Goal: Information Seeking & Learning: Check status

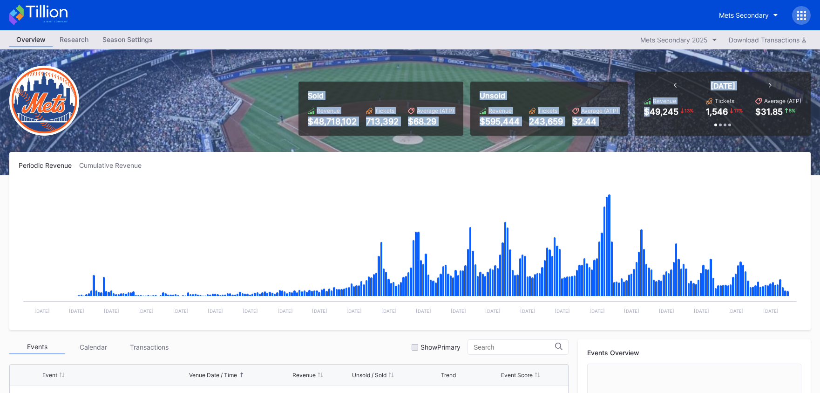
drag, startPoint x: 306, startPoint y: 66, endPoint x: 651, endPoint y: 109, distance: 347.5
click at [650, 109] on div "Sold Revenue $48,718,102 Tickets 713,392 Average (ATP) $68.29 Unsold Revenue $5…" at bounding box center [410, 112] width 820 height 126
click at [651, 109] on div "$49,245" at bounding box center [661, 112] width 34 height 10
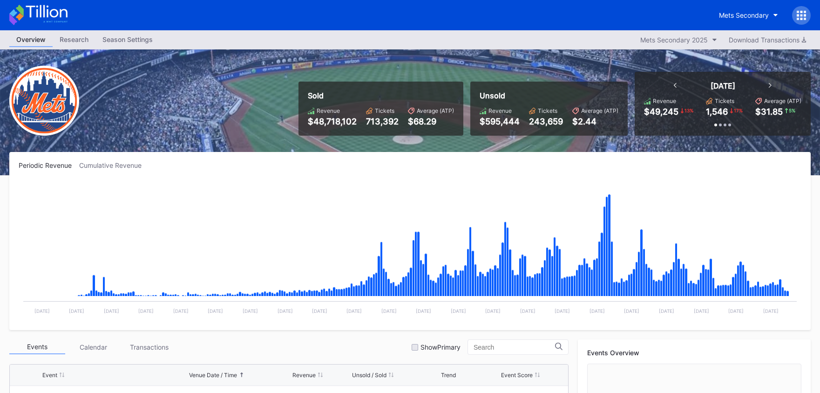
click at [809, 17] on div at bounding box center [801, 15] width 19 height 19
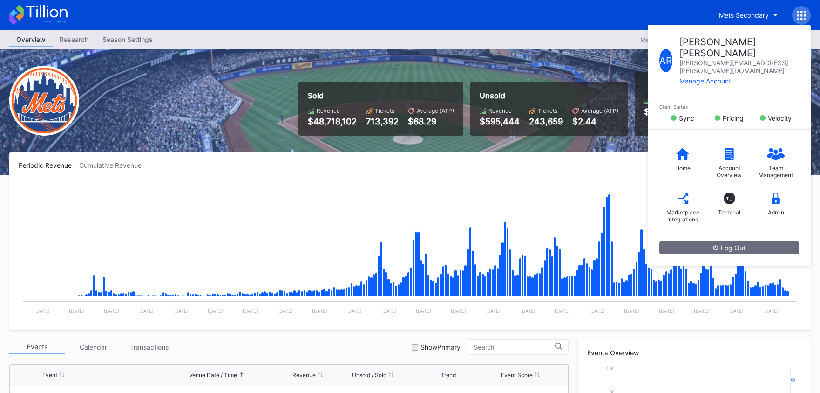
click at [306, 14] on div "Mets Secondary A R [PERSON_NAME] [PERSON_NAME][EMAIL_ADDRESS][PERSON_NAME][DOMA…" at bounding box center [410, 15] width 820 height 30
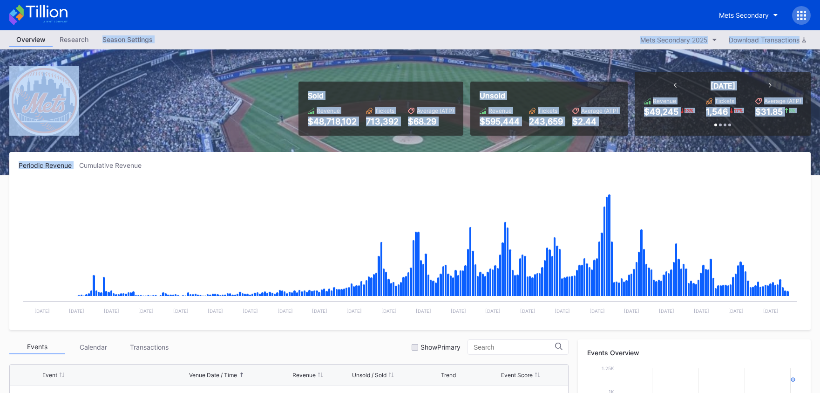
drag, startPoint x: 321, startPoint y: 95, endPoint x: 478, endPoint y: 160, distance: 170.6
click at [478, 160] on div "Overview Research Season Settings Mets Secondary 2025 Download Transactions Sol…" at bounding box center [410, 367] width 820 height 674
click at [478, 160] on div "Periodic Revenue Cumulative Revenue Created with Highcharts 11.2.0 Chart title …" at bounding box center [410, 241] width 802 height 178
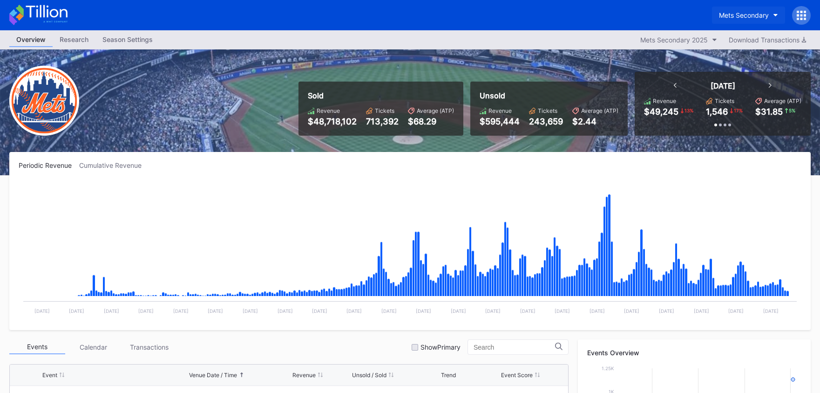
click at [732, 18] on div "Mets Secondary" at bounding box center [744, 15] width 50 height 8
click at [737, 13] on div "Mets Secondary" at bounding box center [744, 15] width 50 height 8
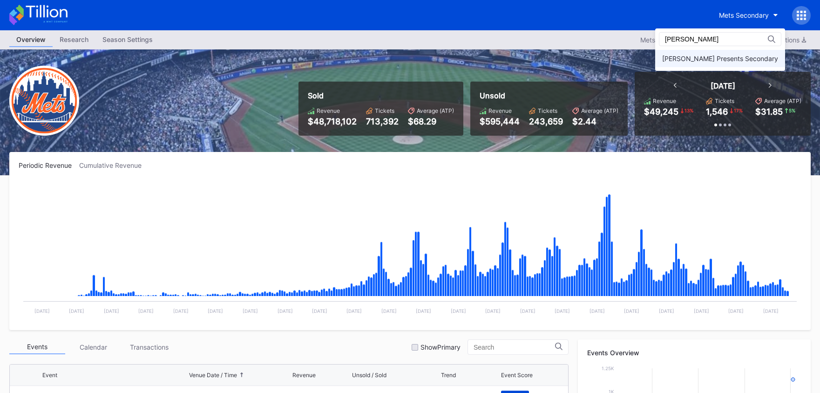
type input "[PERSON_NAME]"
click at [736, 55] on div "[PERSON_NAME] Presents Secondary" at bounding box center [720, 59] width 116 height 8
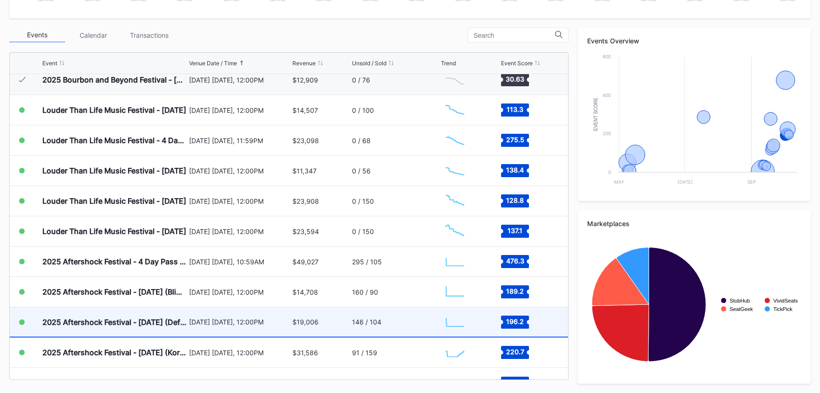
scroll to position [281, 0]
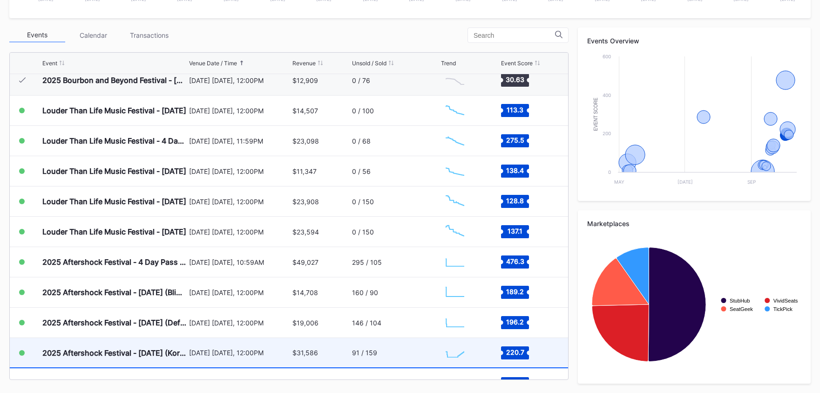
click at [403, 346] on div "91 / 159" at bounding box center [395, 352] width 87 height 29
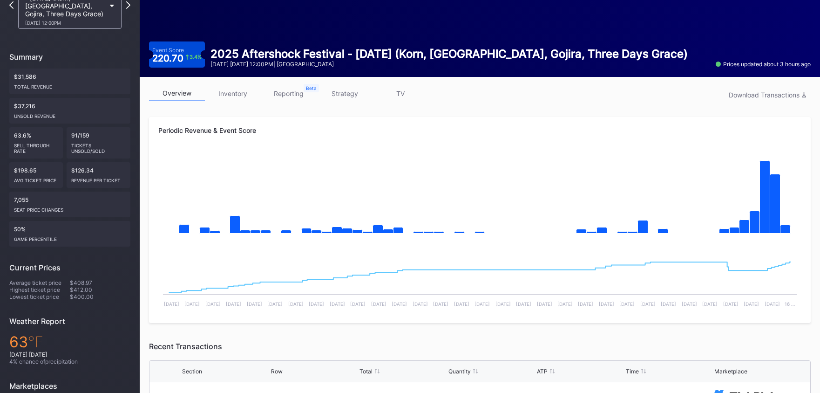
scroll to position [71, 0]
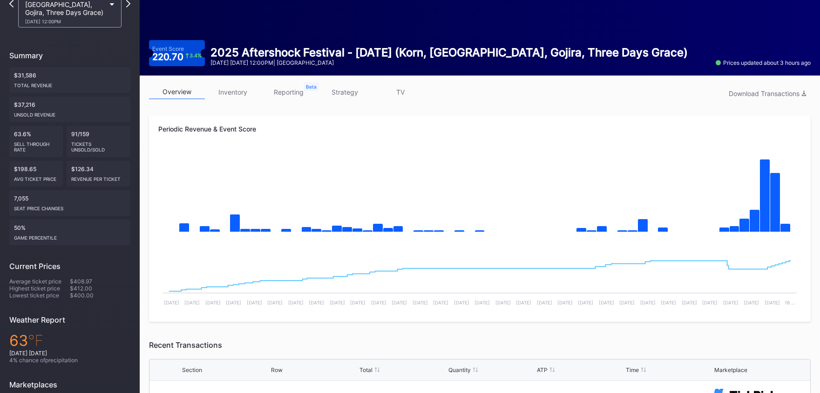
click at [348, 93] on link "strategy" at bounding box center [345, 92] width 56 height 14
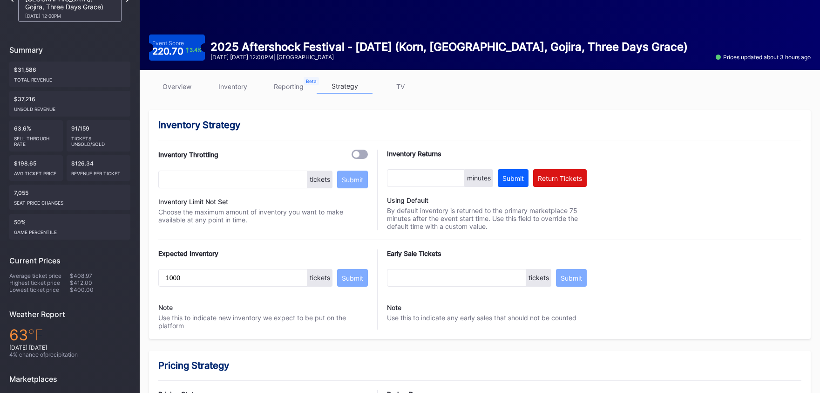
scroll to position [75, 0]
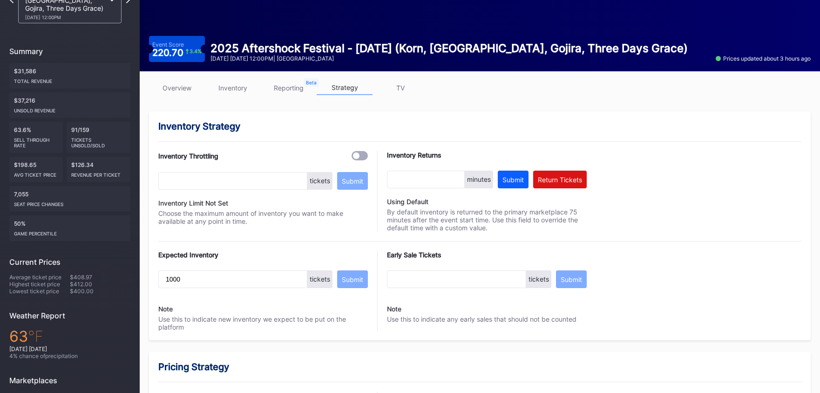
click at [187, 93] on link "overview" at bounding box center [177, 88] width 56 height 14
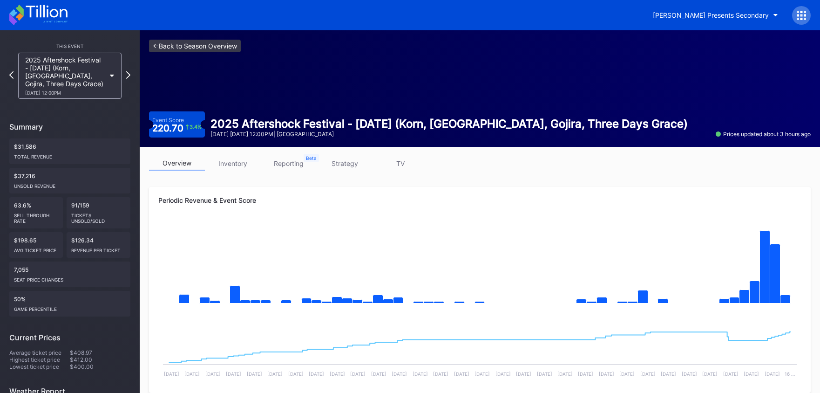
click at [218, 43] on link "<- Back to Season Overview" at bounding box center [195, 46] width 92 height 13
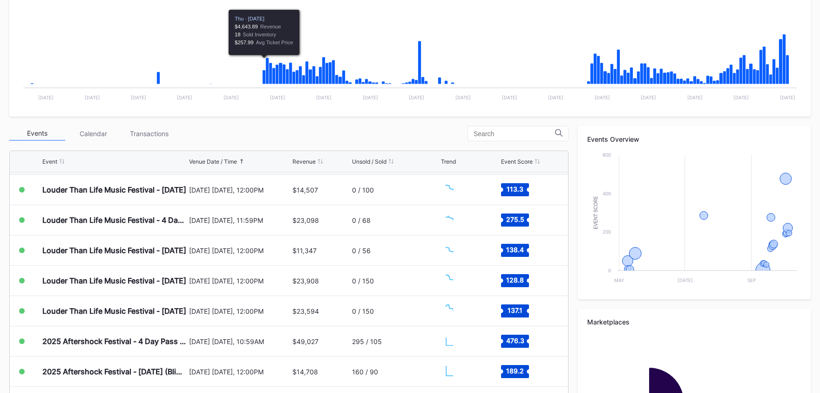
scroll to position [321, 0]
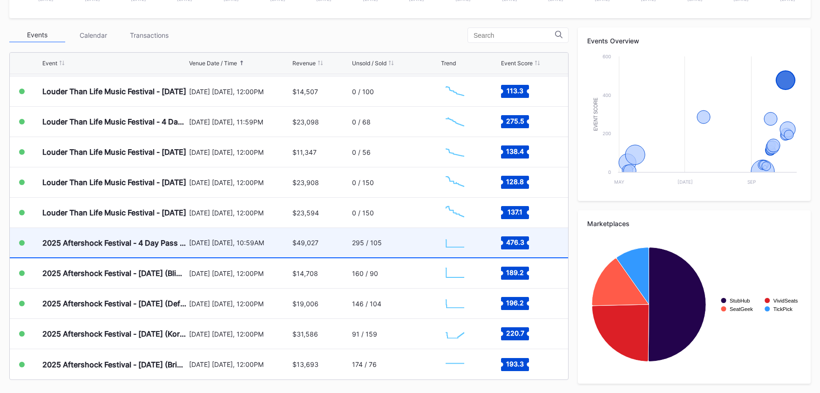
click at [254, 243] on div "[DATE] [DATE], 10:59AM" at bounding box center [239, 243] width 101 height 8
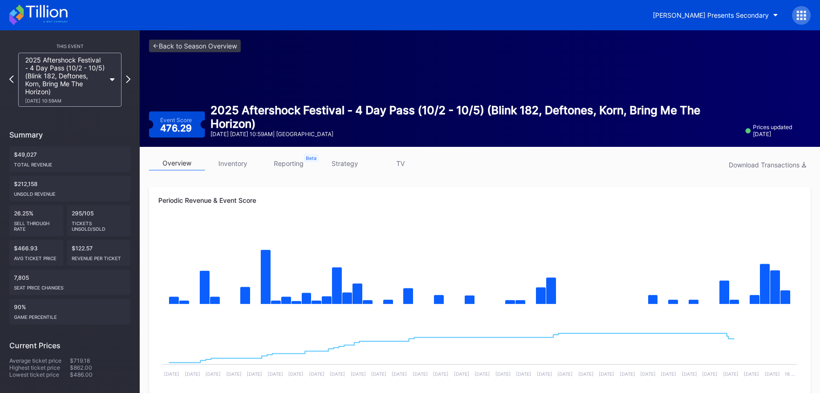
scroll to position [0, 0]
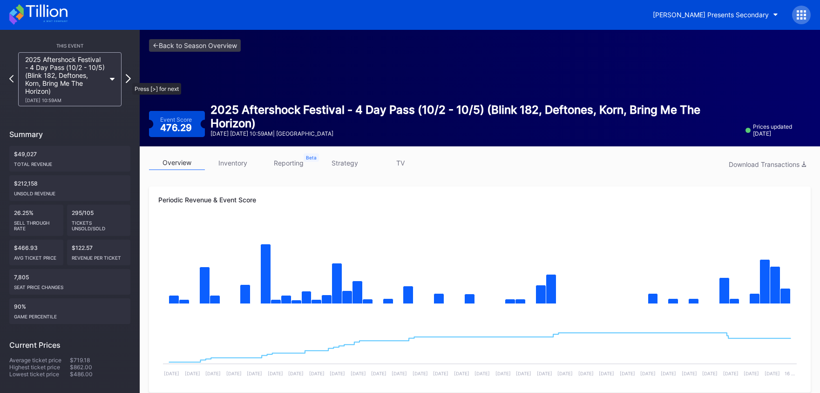
click at [128, 78] on icon at bounding box center [128, 78] width 5 height 9
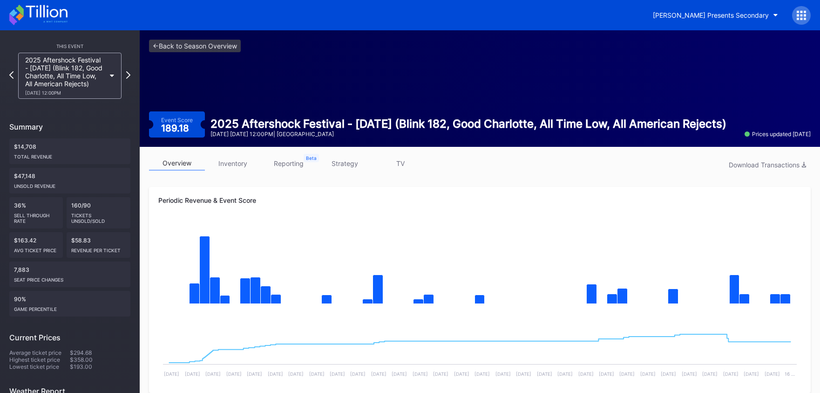
click at [128, 78] on icon at bounding box center [128, 74] width 4 height 7
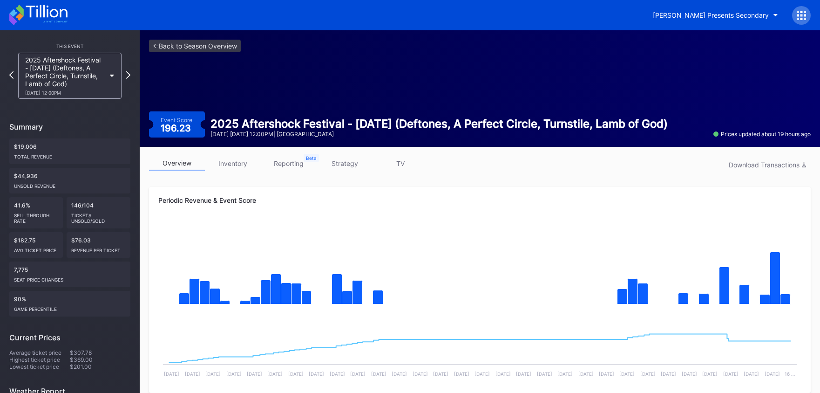
click at [128, 78] on icon at bounding box center [128, 74] width 4 height 7
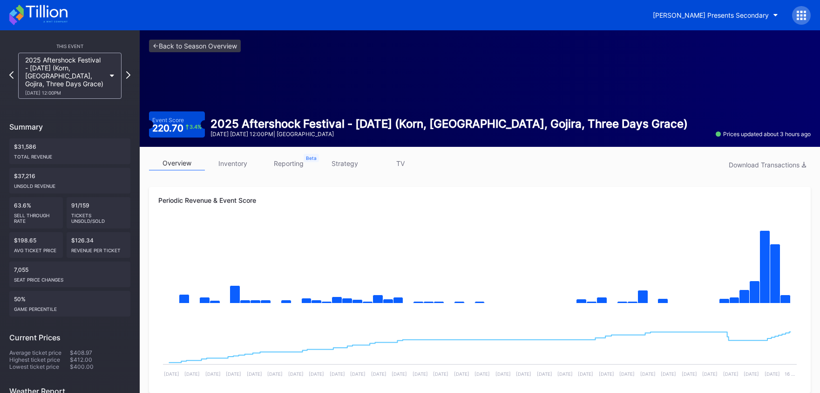
click at [128, 78] on icon at bounding box center [128, 74] width 4 height 7
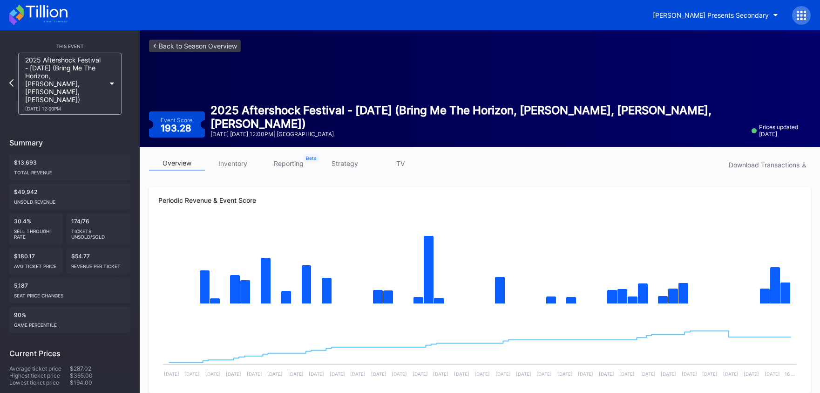
click at [128, 78] on div "2025 Aftershock Festival - [DATE] (Bring Me The Horizon, [PERSON_NAME], [PERSON…" at bounding box center [69, 84] width 121 height 62
click at [183, 49] on link "<- Back to Season Overview" at bounding box center [195, 46] width 92 height 13
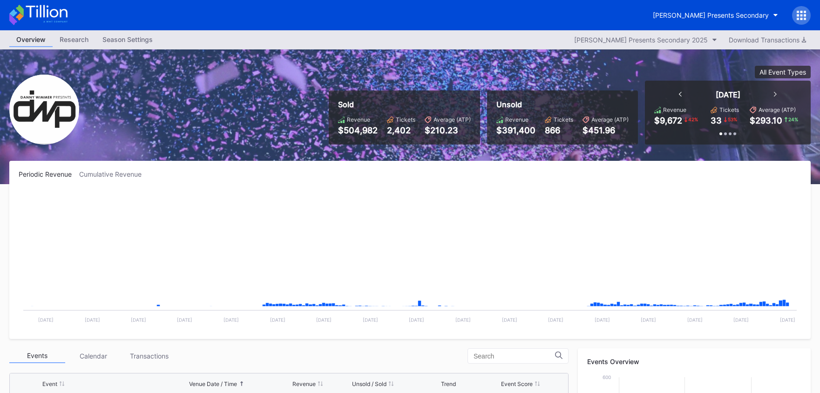
scroll to position [300, 0]
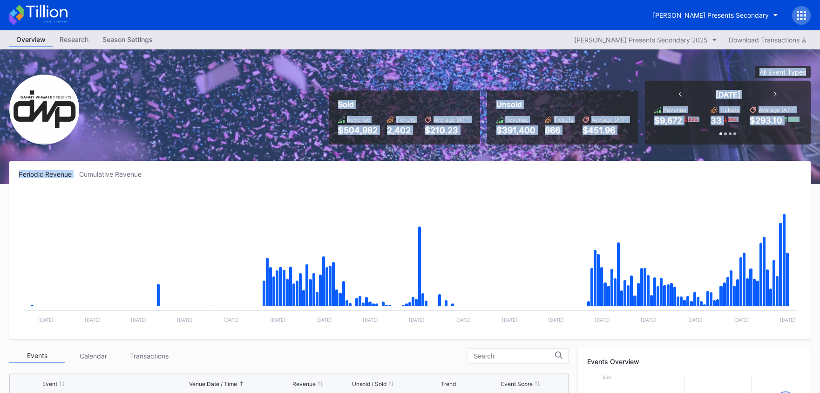
drag, startPoint x: 403, startPoint y: 104, endPoint x: 750, endPoint y: 166, distance: 353.0
click at [750, 166] on div "Overview Research Season Settings [PERSON_NAME] Presents Secondary 2025 Downloa…" at bounding box center [410, 371] width 820 height 683
click at [750, 166] on div "Periodic Revenue Cumulative Revenue Created with Highcharts 11.2.0 Chart title …" at bounding box center [410, 250] width 802 height 178
drag, startPoint x: 291, startPoint y: 83, endPoint x: 649, endPoint y: 205, distance: 378.3
click at [649, 205] on div "Overview Research Season Settings [PERSON_NAME] Presents Secondary 2025 Downloa…" at bounding box center [410, 371] width 820 height 683
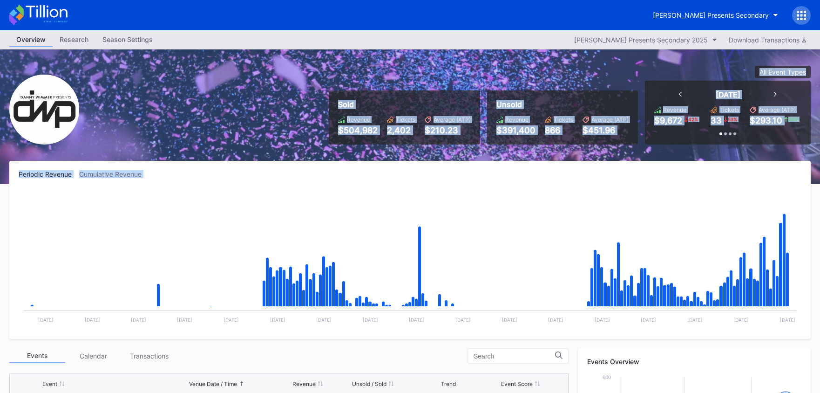
click at [649, 205] on rect "Chart title" at bounding box center [410, 260] width 783 height 140
click at [652, 200] on rect "Chart title" at bounding box center [410, 260] width 783 height 140
click at [806, 135] on div "[DATE] Revenue $9,672 42 % Tickets 33 53 % Average (ATP) $293.10 24 % Past 7 Da…" at bounding box center [728, 113] width 166 height 64
drag, startPoint x: 791, startPoint y: 126, endPoint x: 353, endPoint y: 108, distance: 439.2
click at [353, 108] on div "Sold Revenue $504,982 Tickets 2,402 Average (ATP) $210.23 Unsold Revenue $391,4…" at bounding box center [566, 105] width 489 height 79
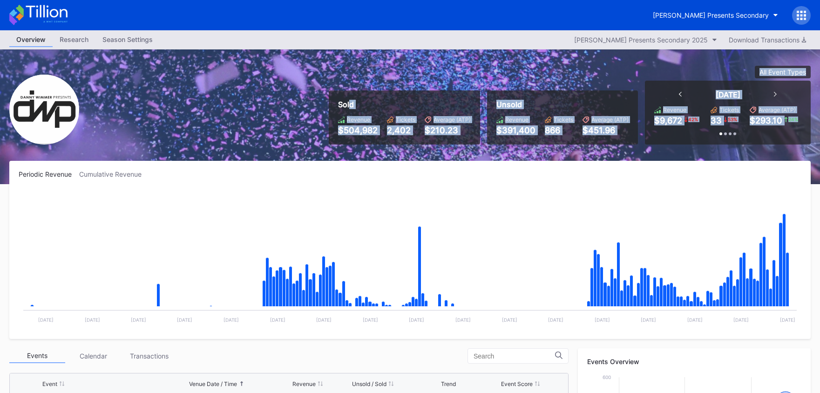
click at [353, 108] on div "Sold" at bounding box center [404, 104] width 133 height 9
